Goal: Task Accomplishment & Management: Complete application form

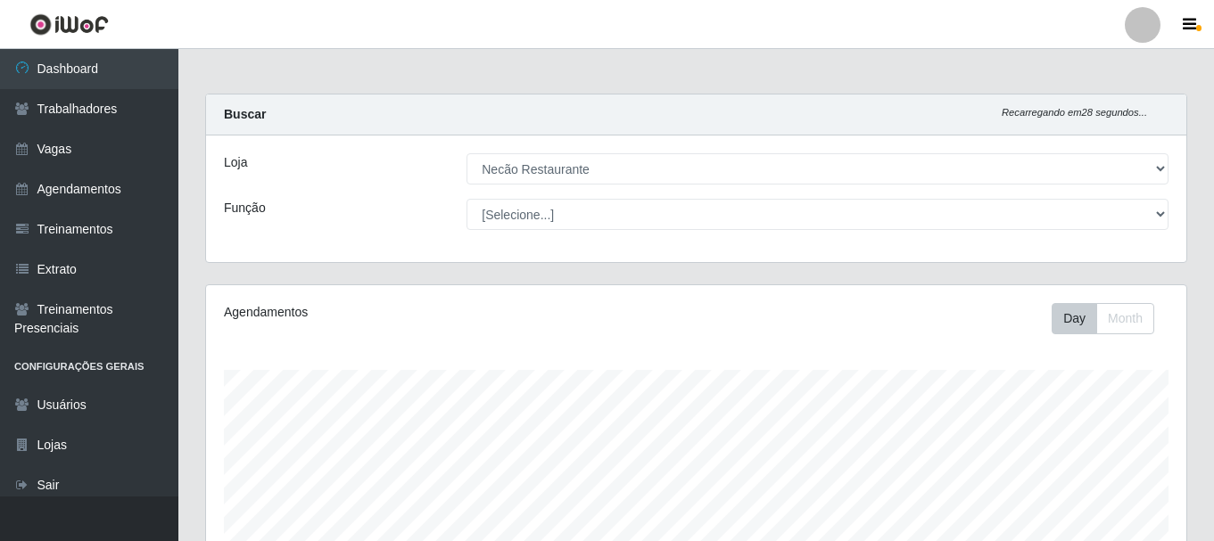
select select "334"
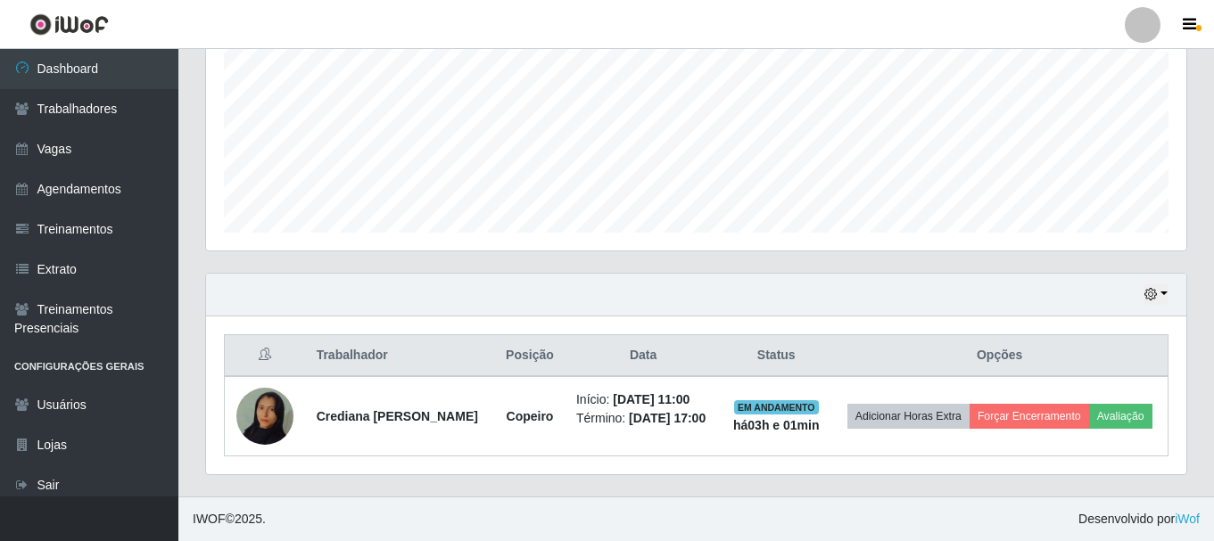
scroll to position [370, 980]
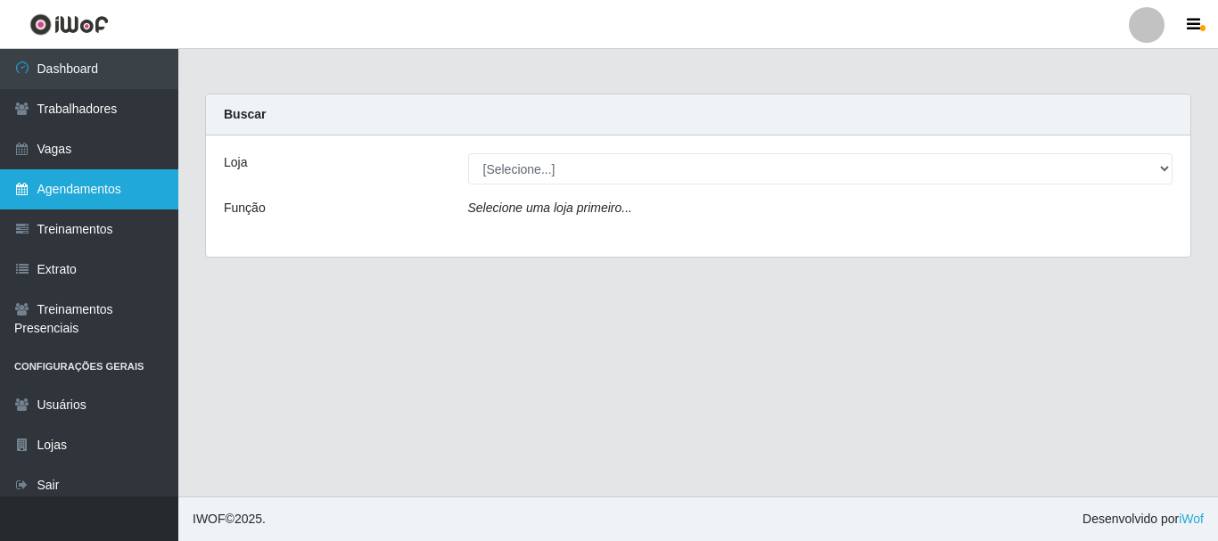
click at [99, 189] on link "Agendamentos" at bounding box center [89, 189] width 178 height 40
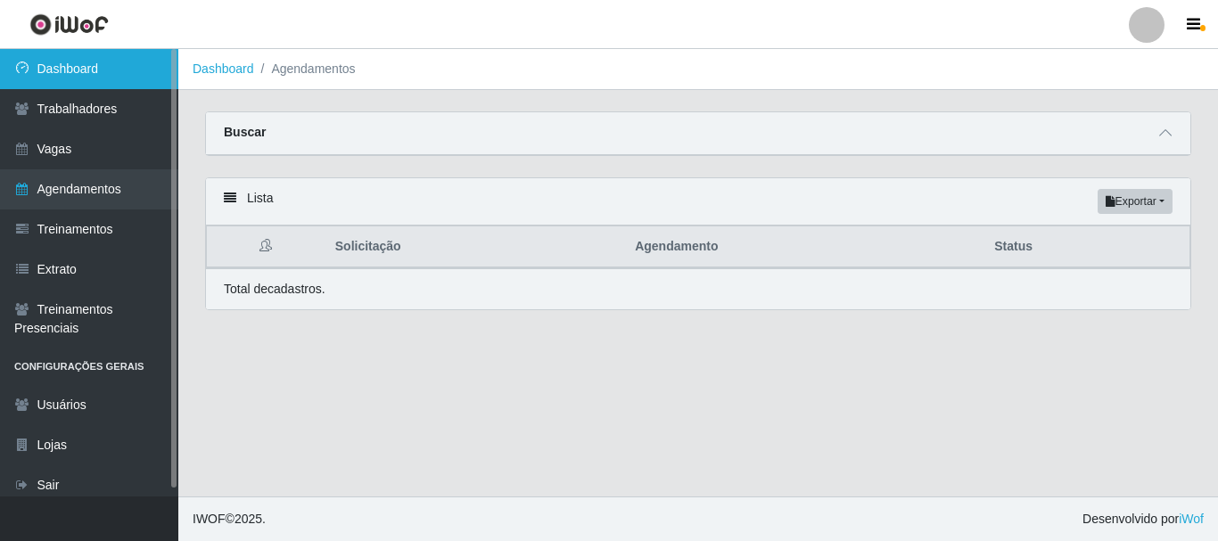
click at [83, 80] on link "Dashboard" at bounding box center [89, 69] width 178 height 40
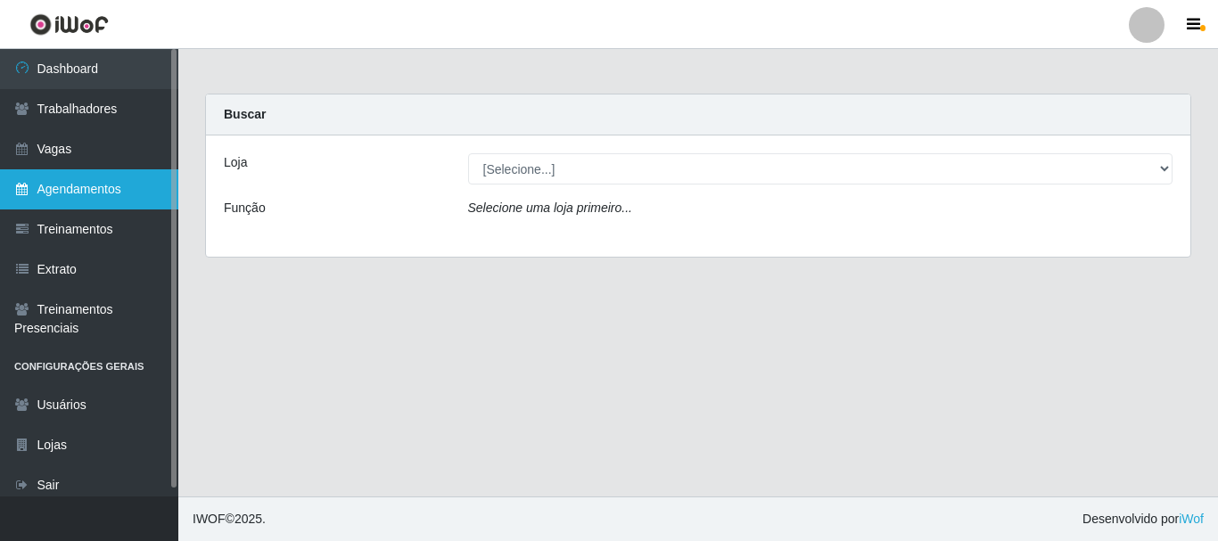
click at [89, 186] on link "Agendamentos" at bounding box center [89, 189] width 178 height 40
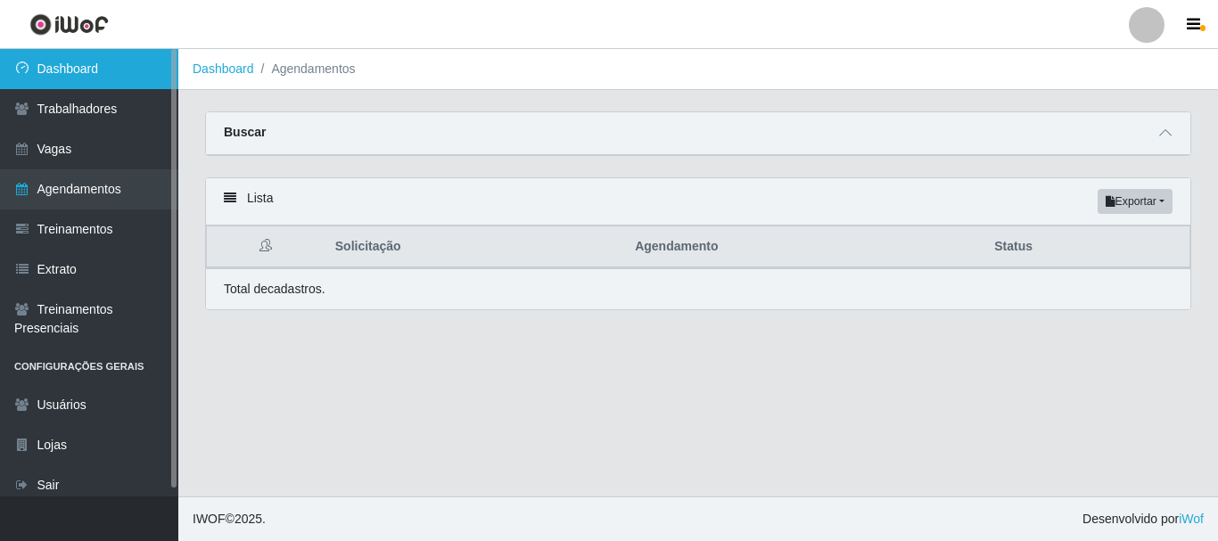
click at [90, 77] on link "Dashboard" at bounding box center [89, 69] width 178 height 40
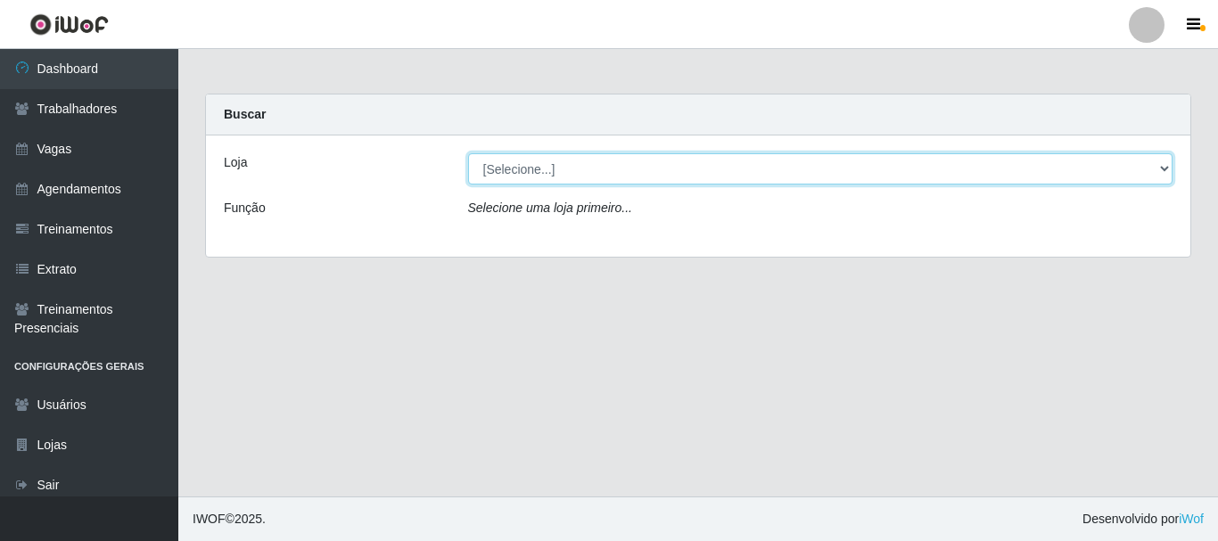
click at [883, 175] on select "[Selecione...] Necão Restaurante" at bounding box center [820, 168] width 705 height 31
select select "334"
click at [468, 153] on select "[Selecione...] Necão Restaurante" at bounding box center [820, 168] width 705 height 31
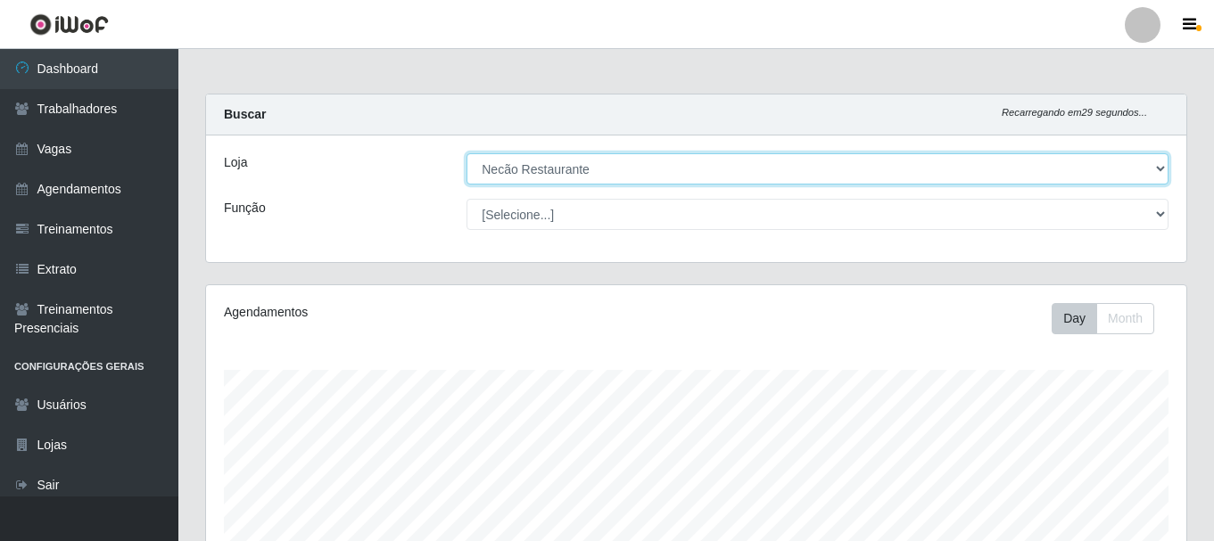
scroll to position [370, 980]
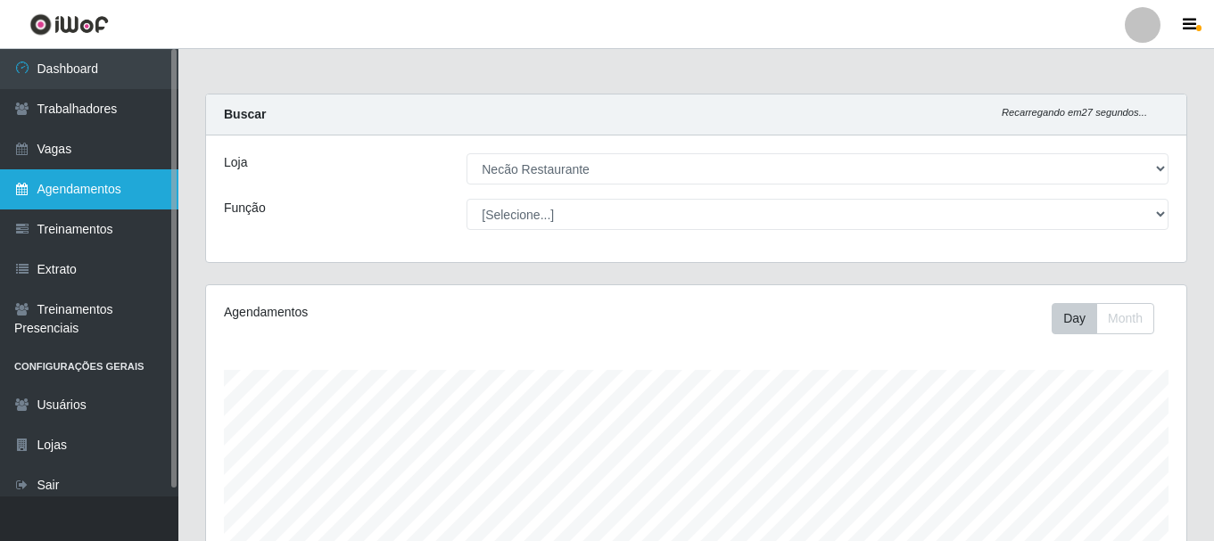
click at [99, 191] on link "Agendamentos" at bounding box center [89, 189] width 178 height 40
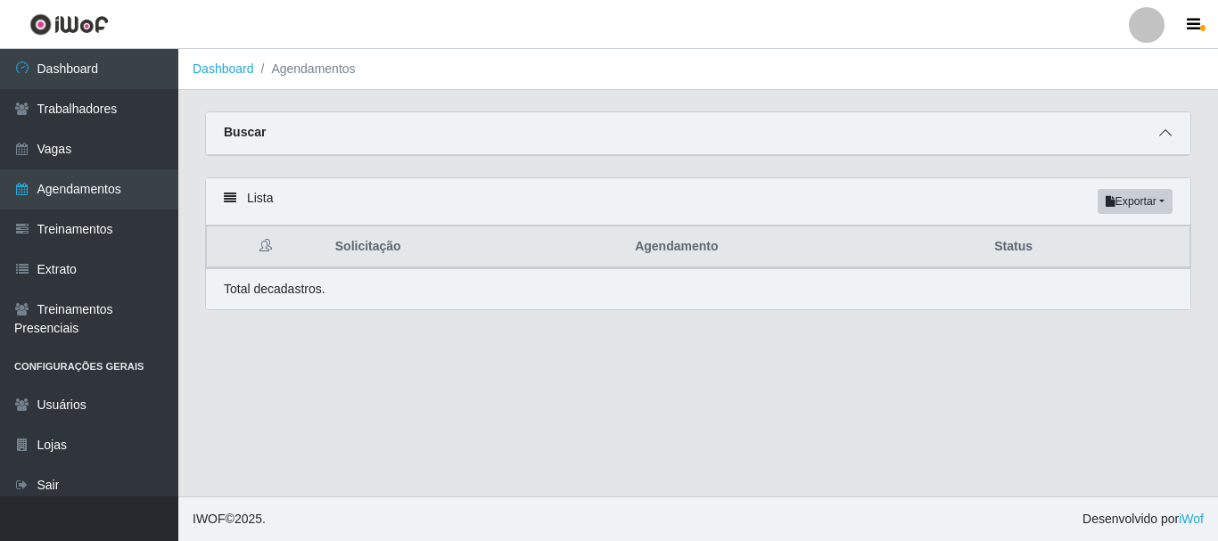
click at [1156, 135] on span at bounding box center [1165, 133] width 21 height 21
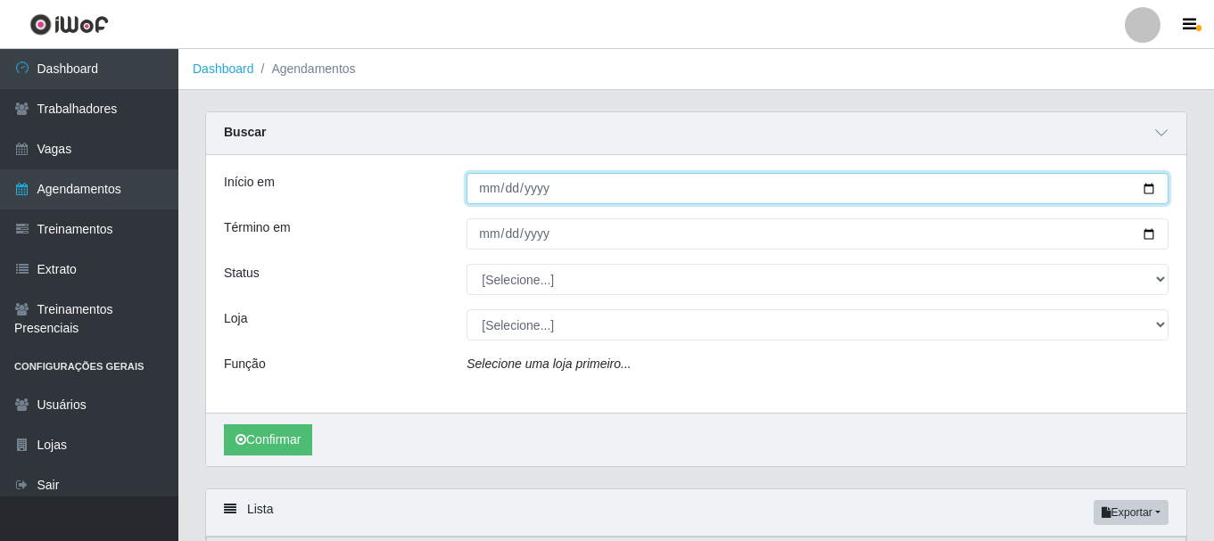
click at [1148, 188] on input "Início em" at bounding box center [817, 188] width 702 height 31
type input "2025-08-23"
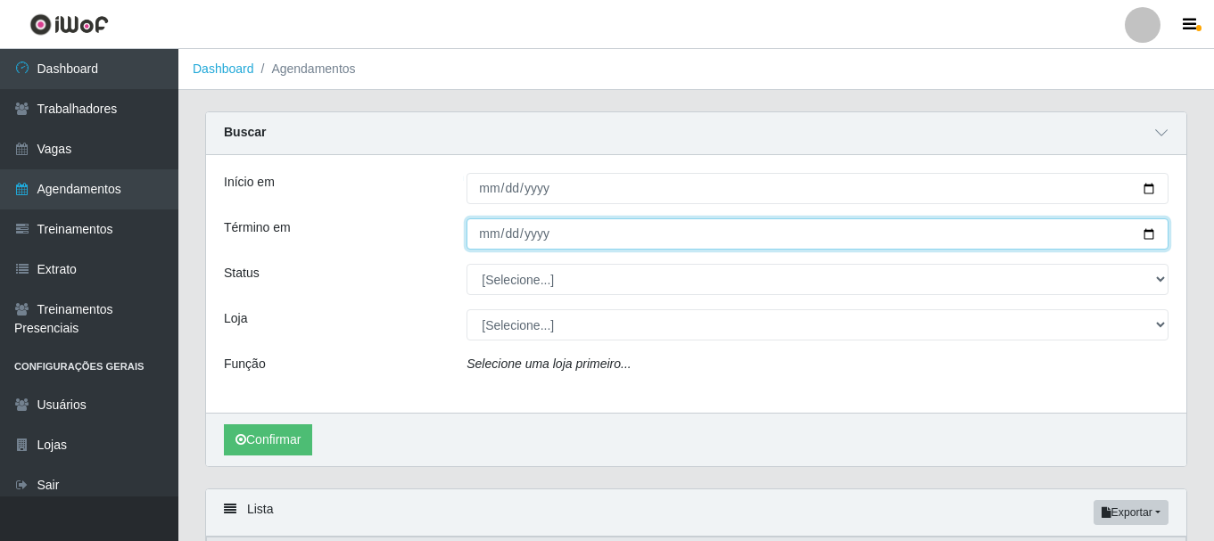
click at [1157, 234] on input "Término em" at bounding box center [817, 233] width 702 height 31
click at [1144, 235] on input "Término em" at bounding box center [817, 233] width 702 height 31
type input "2025-08-24"
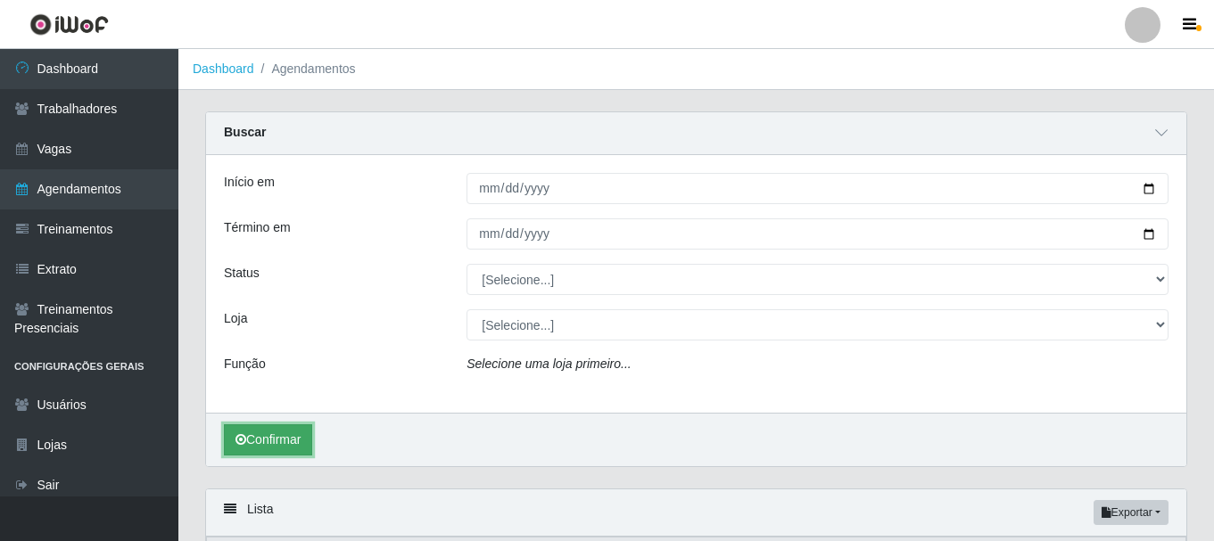
click at [285, 445] on button "Confirmar" at bounding box center [268, 439] width 88 height 31
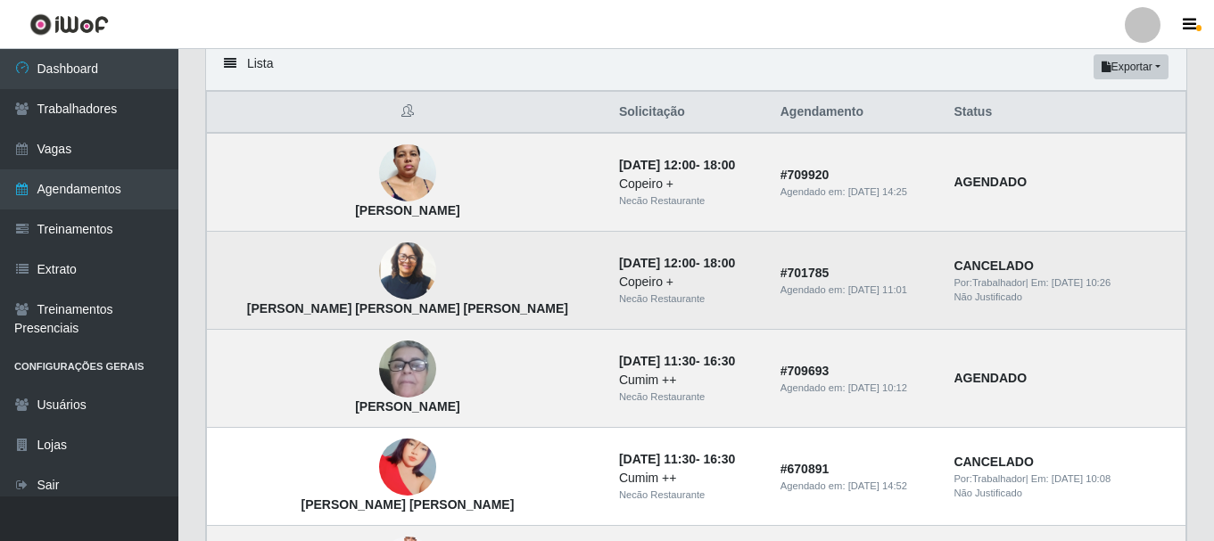
scroll to position [535, 0]
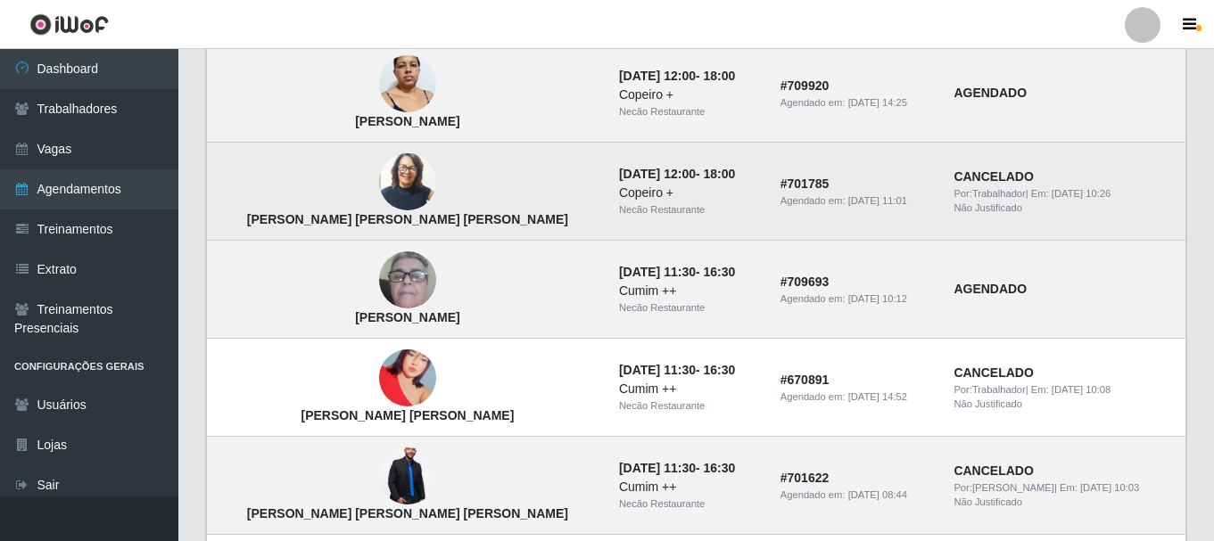
click at [224, 207] on td "Luzia Neta de Souza Silva" at bounding box center [407, 192] width 401 height 98
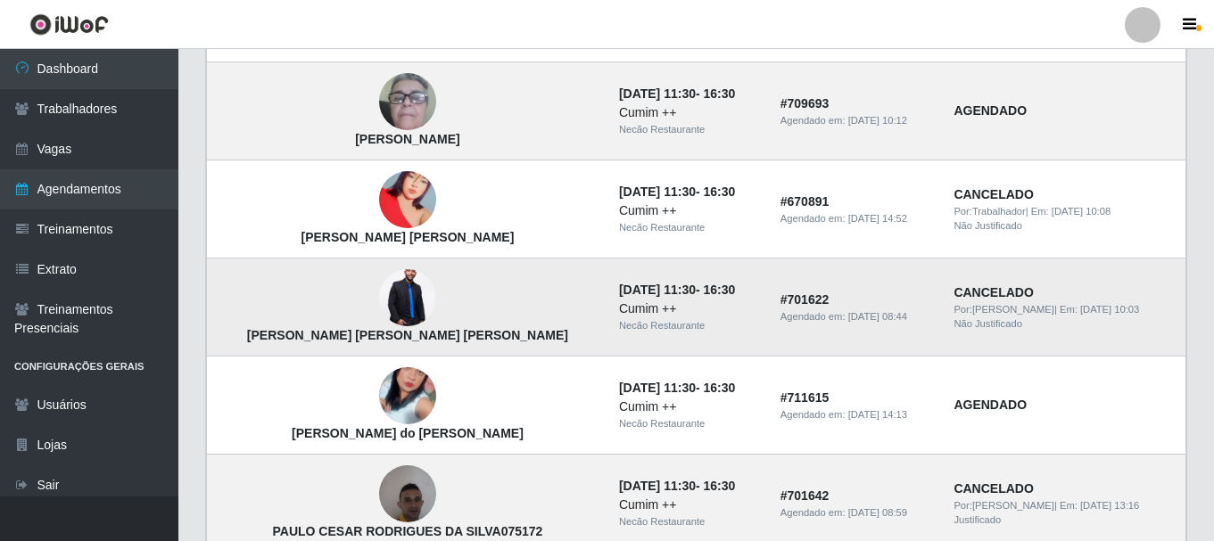
scroll to position [802, 0]
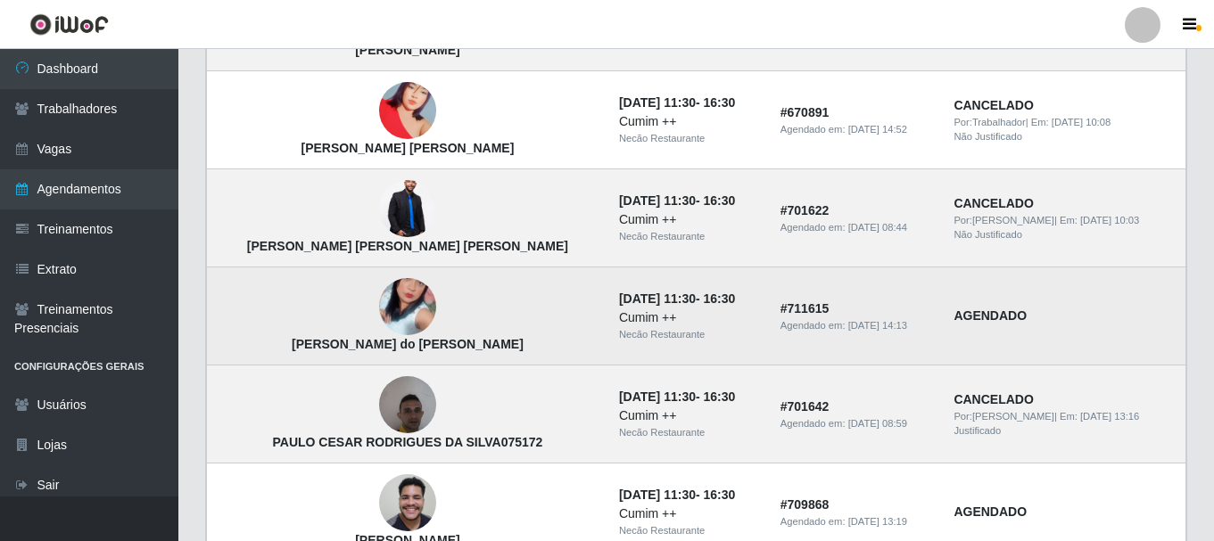
click at [379, 300] on img at bounding box center [407, 308] width 57 height 102
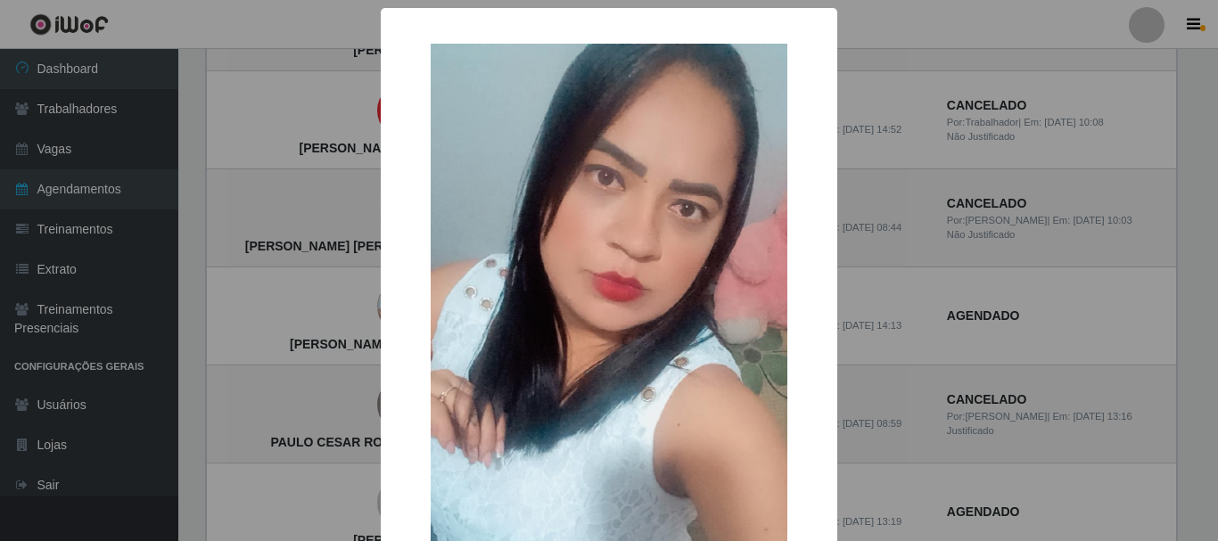
click at [277, 270] on div "× Ana Paula Almeida do Nascimento OK Cancel" at bounding box center [609, 270] width 1218 height 541
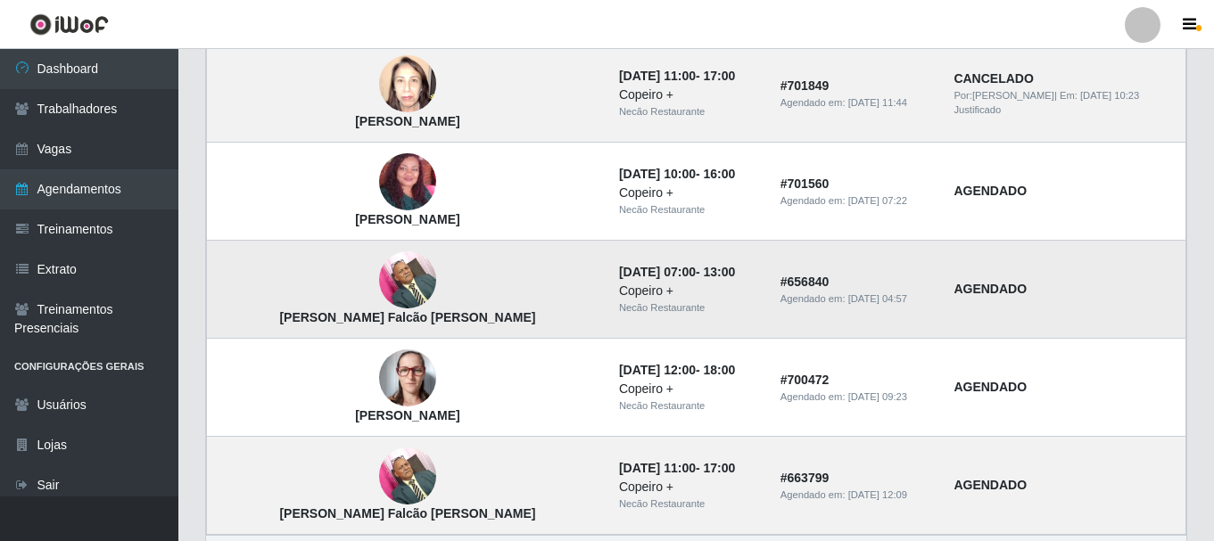
scroll to position [1605, 0]
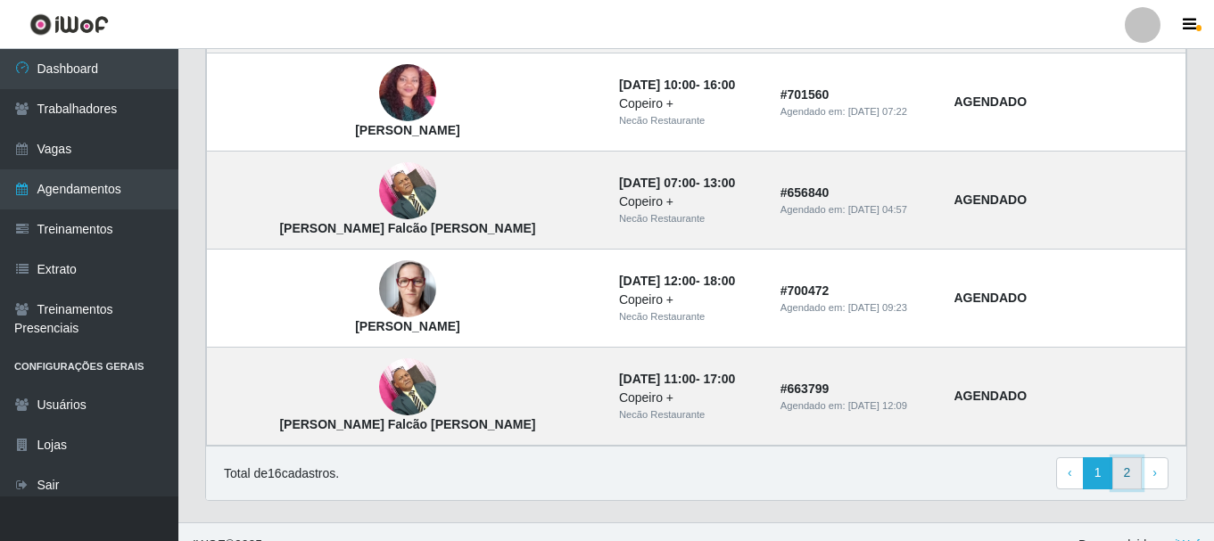
click at [1136, 475] on link "2" at bounding box center [1127, 473] width 30 height 32
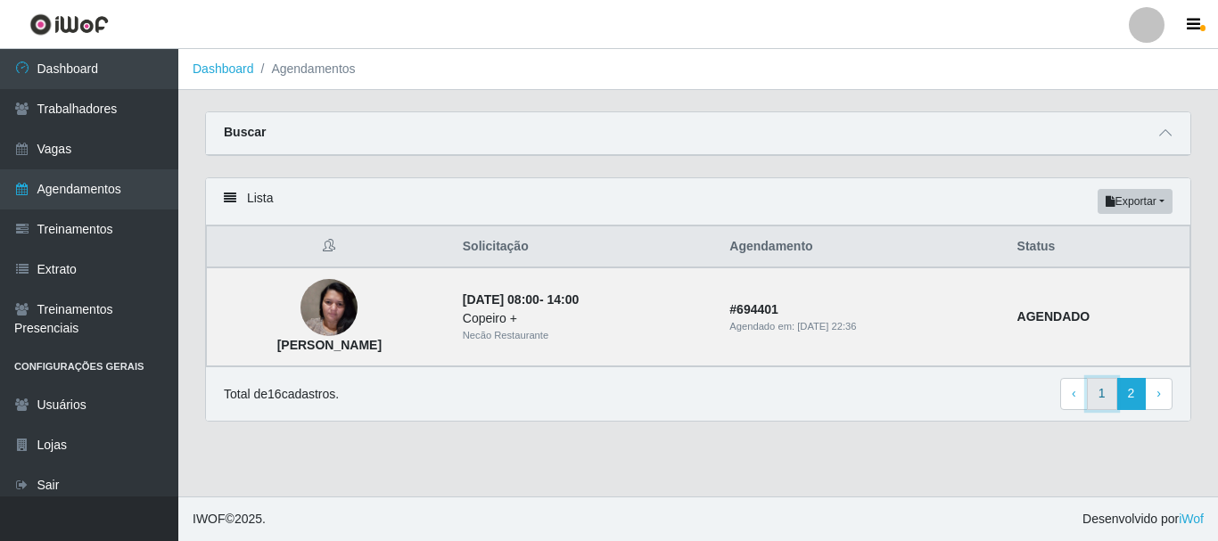
click at [1099, 393] on link "1" at bounding box center [1102, 394] width 30 height 32
